Goal: Transaction & Acquisition: Subscribe to service/newsletter

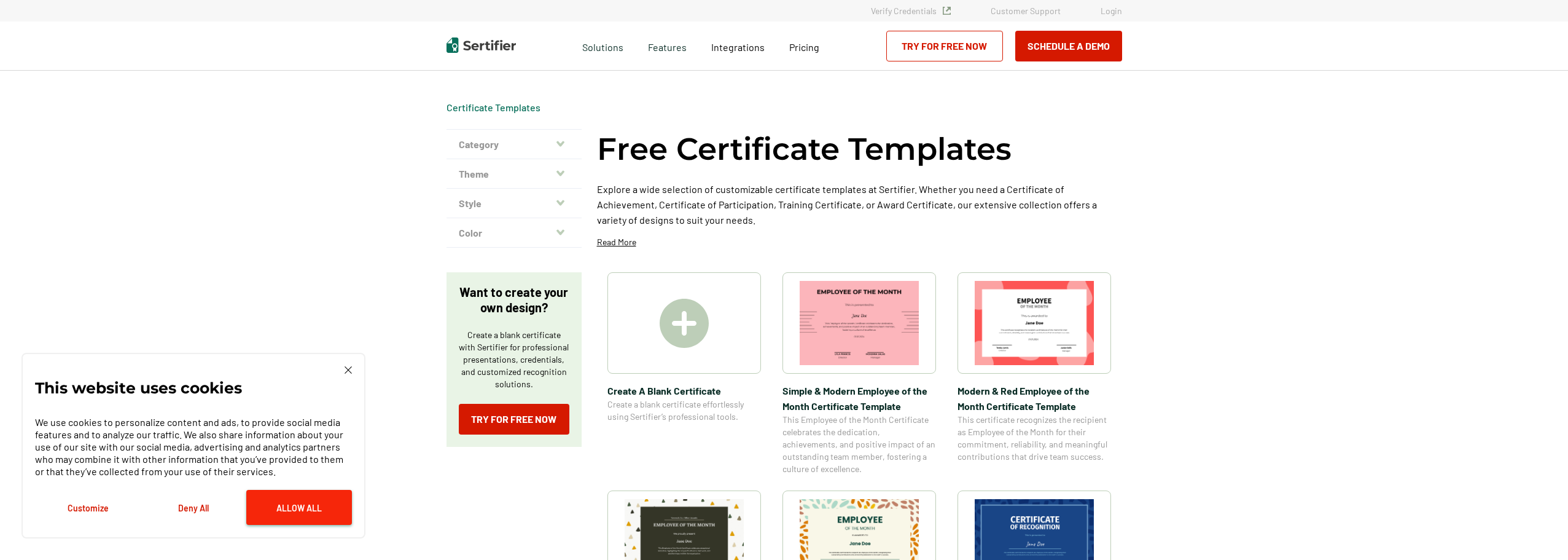
click at [313, 504] on button "Allow All" at bounding box center [299, 507] width 106 height 35
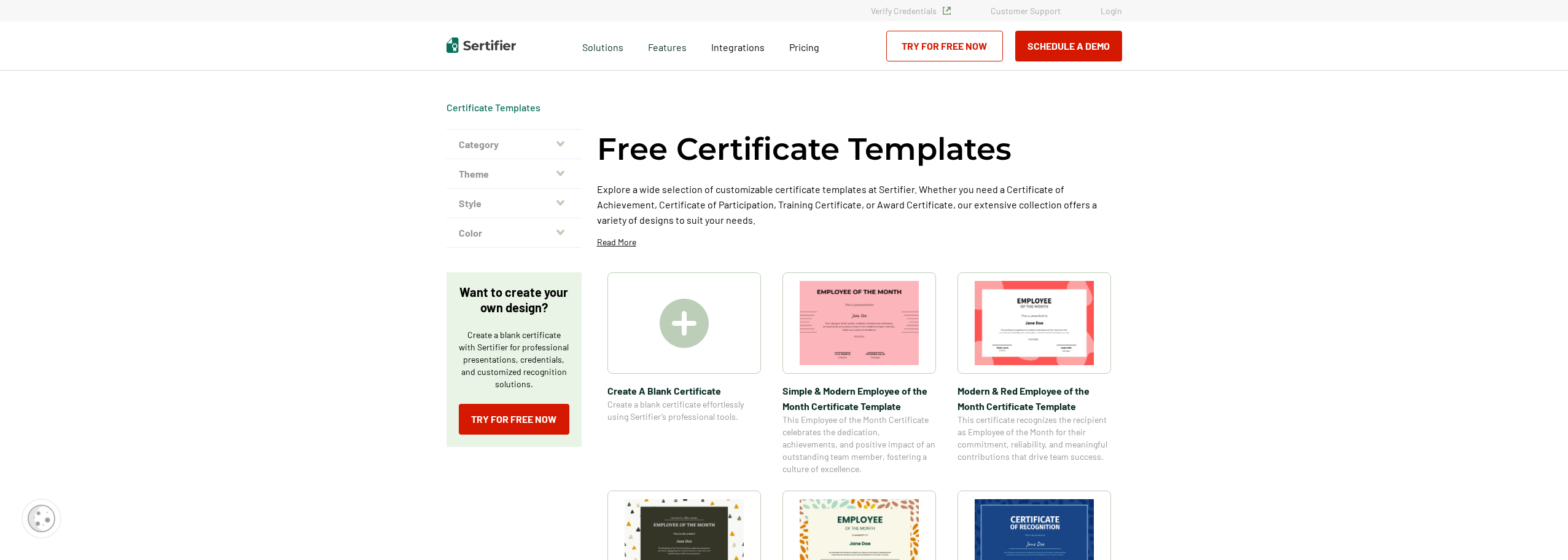
click at [557, 145] on button "Category" at bounding box center [514, 144] width 135 height 30
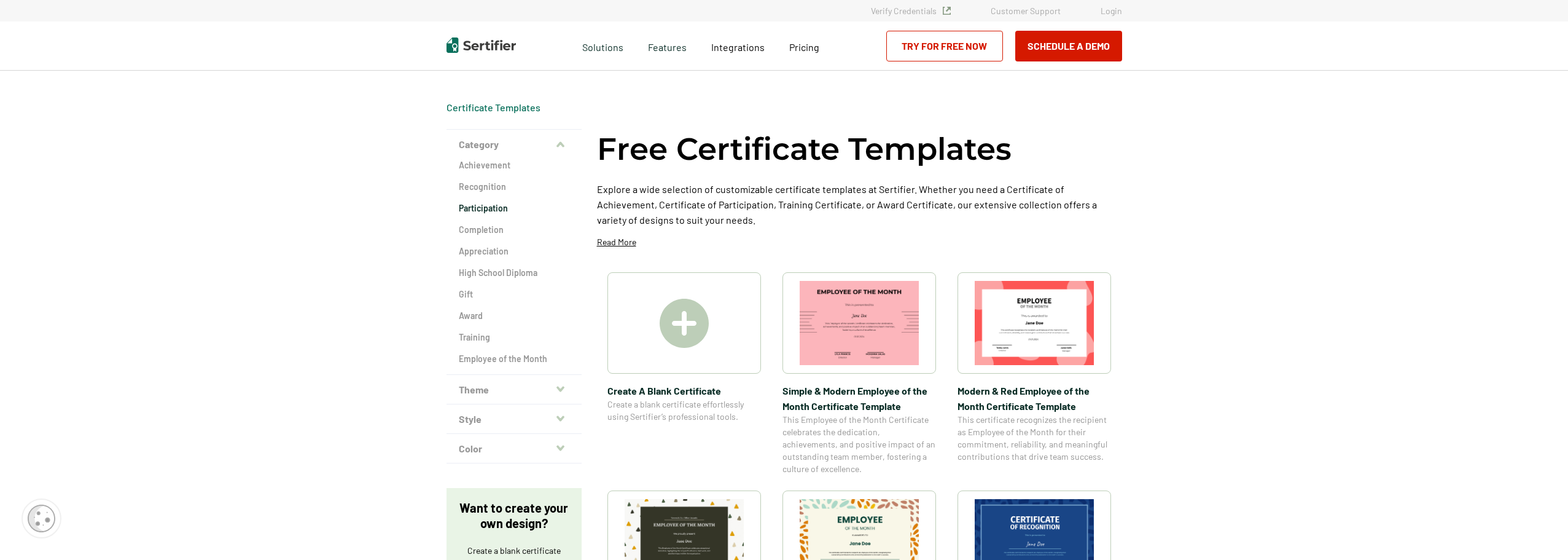
click at [470, 208] on h2 "Participation" at bounding box center [514, 208] width 111 height 12
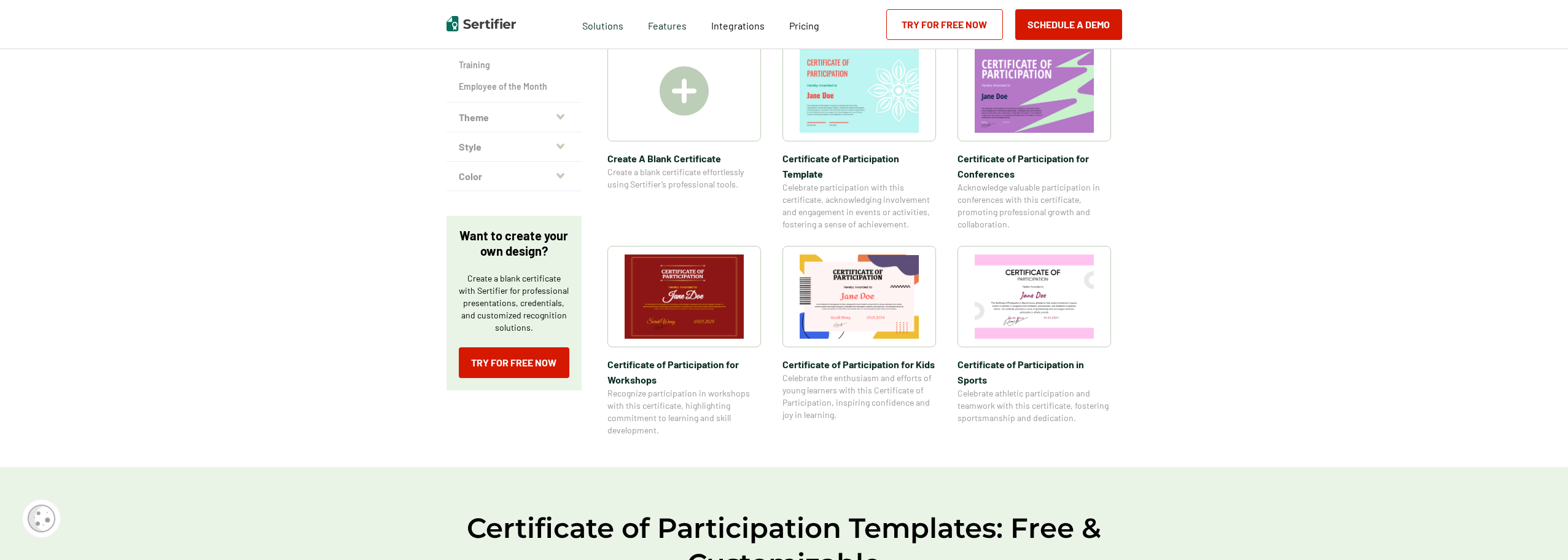
scroll to position [61, 0]
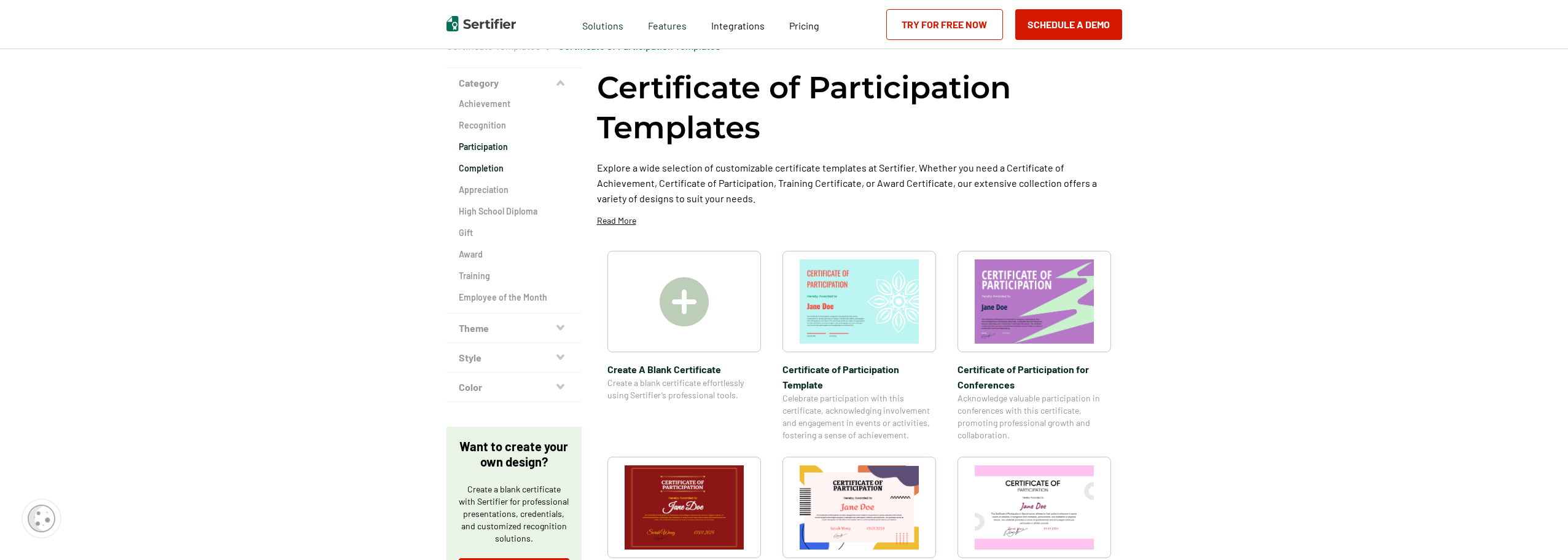
click at [492, 164] on h2 "Completion" at bounding box center [514, 169] width 111 height 12
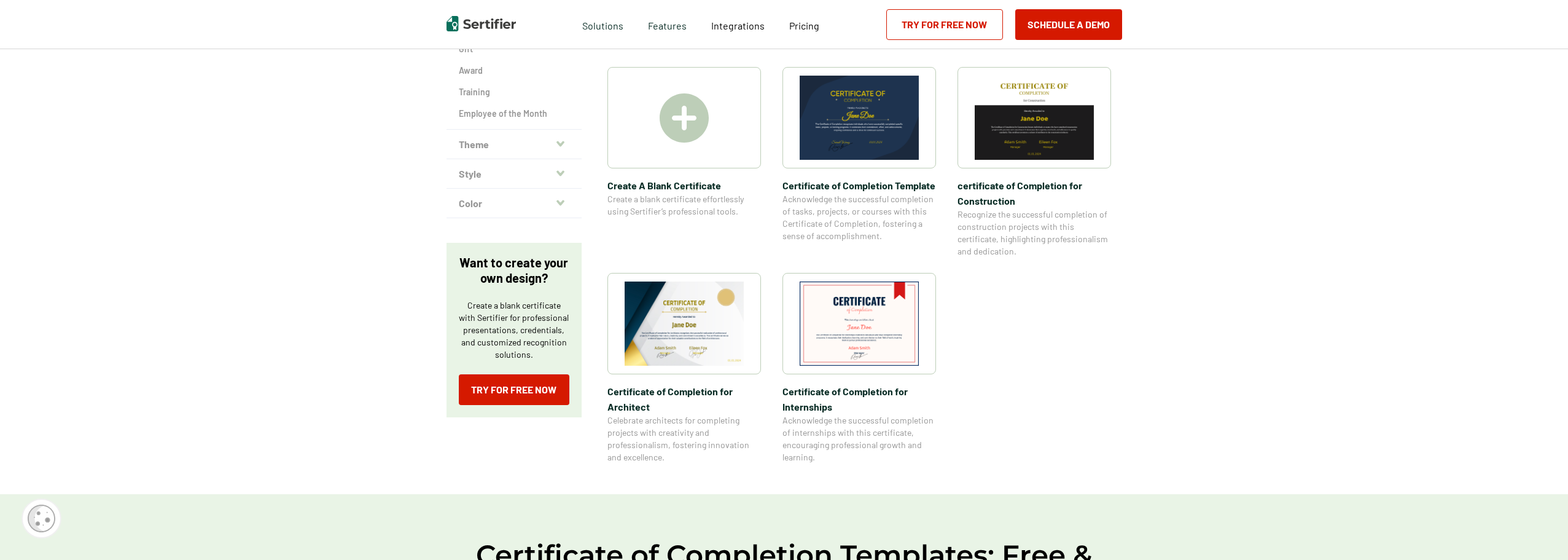
scroll to position [246, 0]
click at [659, 319] on img at bounding box center [684, 323] width 119 height 84
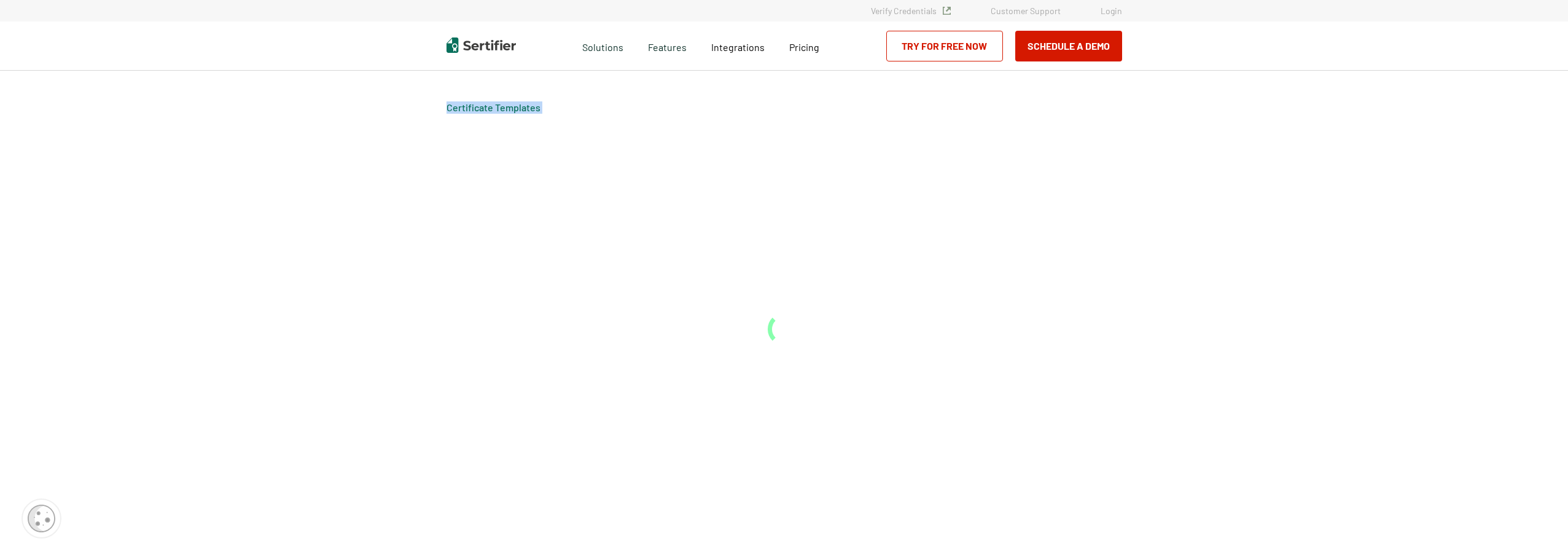
click at [659, 319] on div "Certificate Templates" at bounding box center [784, 315] width 737 height 489
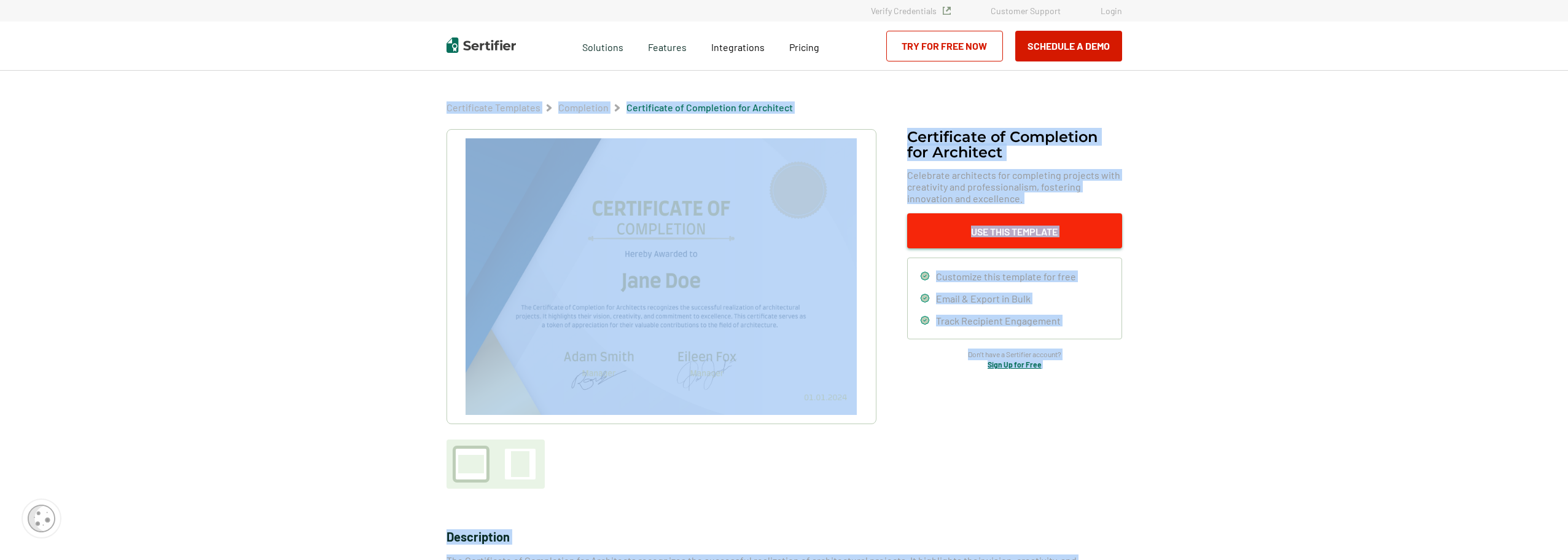
click at [1024, 230] on button "Use This Template" at bounding box center [1015, 230] width 215 height 35
click at [644, 209] on img at bounding box center [661, 277] width 390 height 277
click at [918, 46] on link "Try for Free Now" at bounding box center [945, 46] width 117 height 31
